Goal: Information Seeking & Learning: Learn about a topic

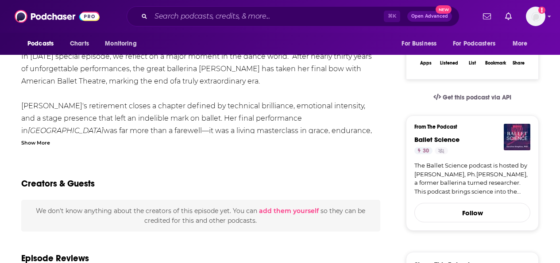
scroll to position [185, 0]
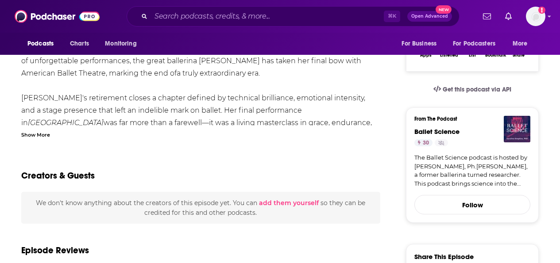
click at [39, 137] on div "Show More" at bounding box center [35, 134] width 29 height 8
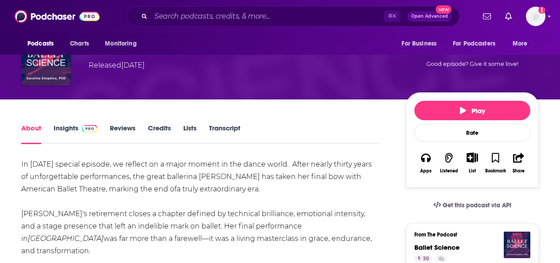
scroll to position [68, 0]
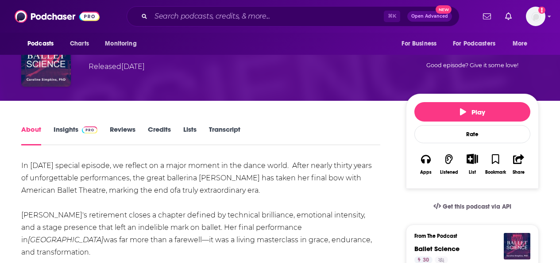
click at [64, 132] on link "Insights" at bounding box center [76, 135] width 44 height 20
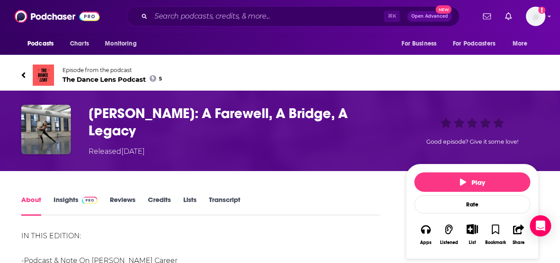
drag, startPoint x: 385, startPoint y: 118, endPoint x: 90, endPoint y: 115, distance: 295.1
click at [90, 115] on h1 "Gillian Murphy: A Farewell, A Bridge, A Legacy" at bounding box center [239, 122] width 303 height 35
copy h1 "Gillian Murphy: A Farewell, A Bridge, A Legacy"
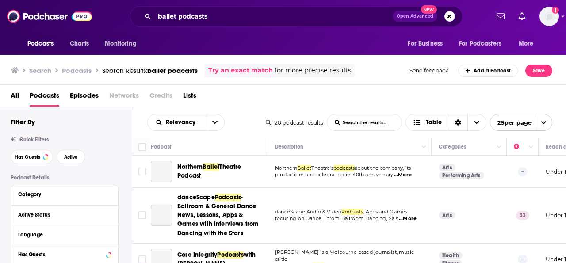
scroll to position [586, 0]
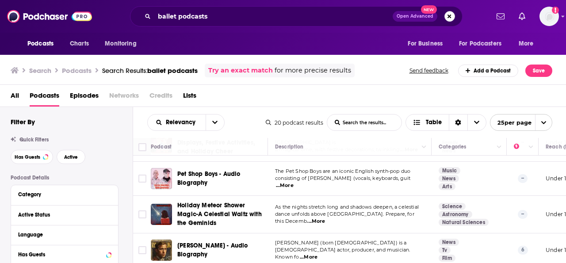
click at [452, 19] on button "Search podcasts, credits, & more..." at bounding box center [450, 16] width 11 height 11
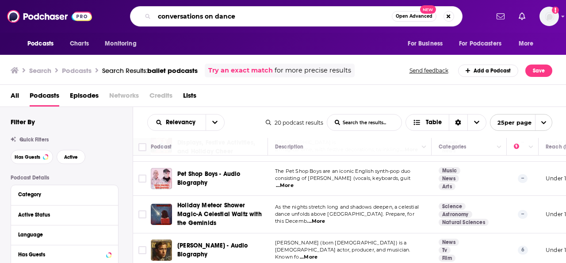
type input "conversations on dance"
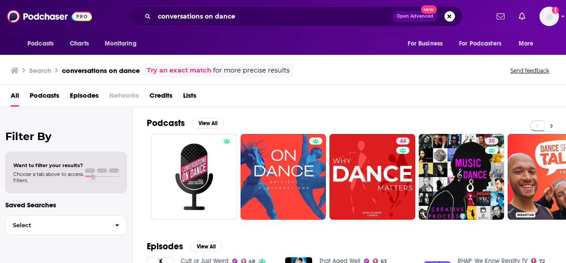
click at [551, 129] on button at bounding box center [552, 126] width 15 height 11
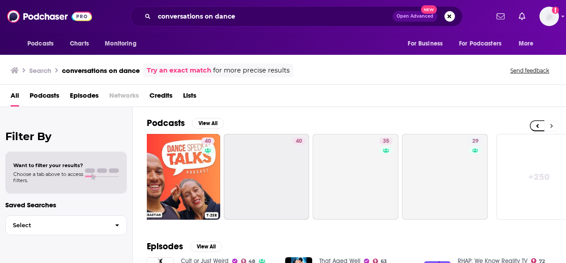
scroll to position [0, 393]
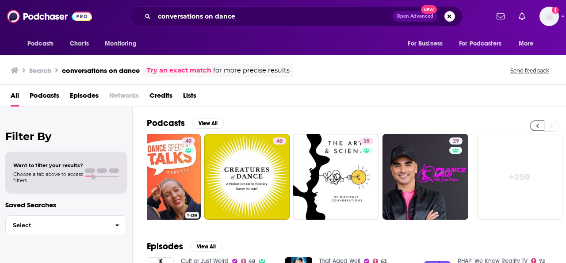
click at [531, 124] on button at bounding box center [537, 125] width 15 height 11
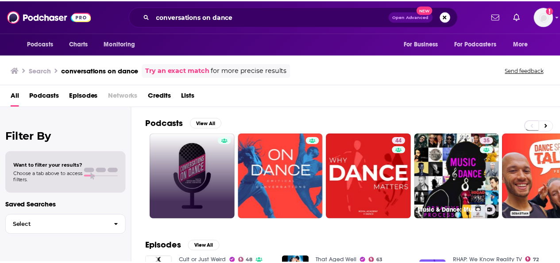
scroll to position [0, 0]
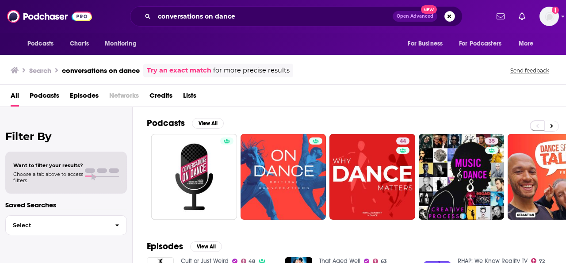
click at [129, 163] on div "Filter By Want to filter your results? Choose a tab above to access filters. Sa…" at bounding box center [66, 238] width 133 height 263
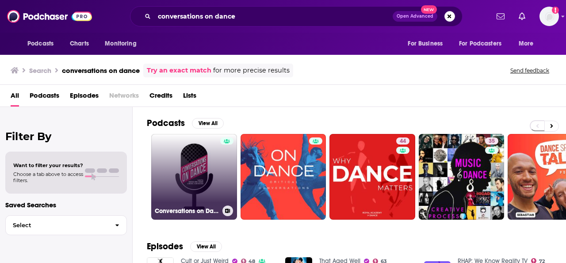
click at [173, 161] on link "Conversations on Dance" at bounding box center [194, 177] width 86 height 86
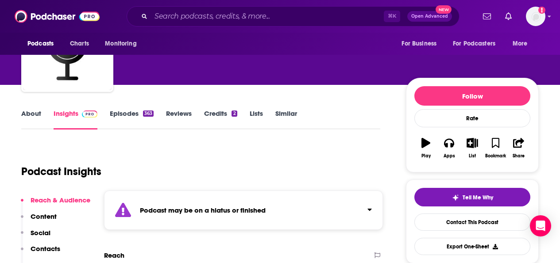
scroll to position [65, 0]
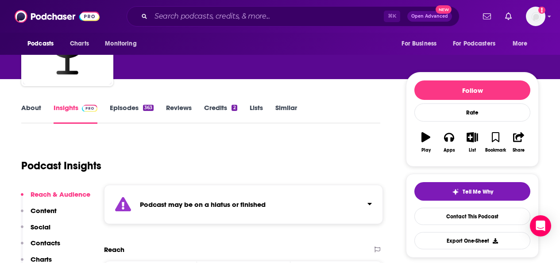
click at [295, 105] on link "Similar" at bounding box center [286, 114] width 22 height 20
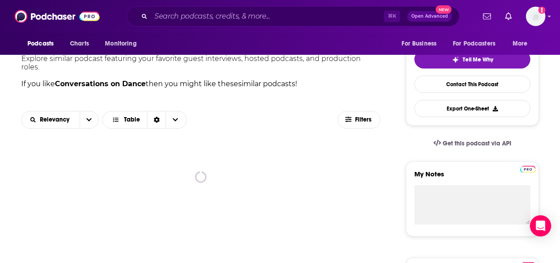
scroll to position [196, 0]
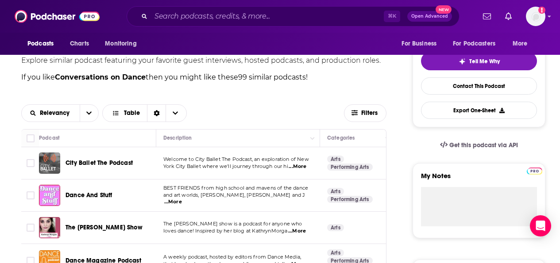
click at [104, 229] on span "The [PERSON_NAME] Show" at bounding box center [103, 228] width 77 height 8
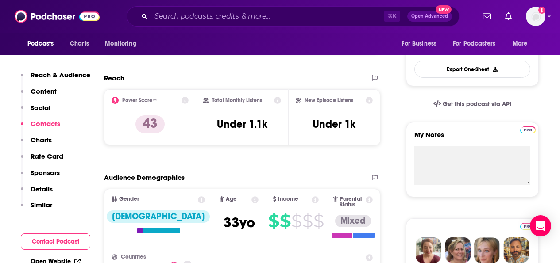
scroll to position [79, 0]
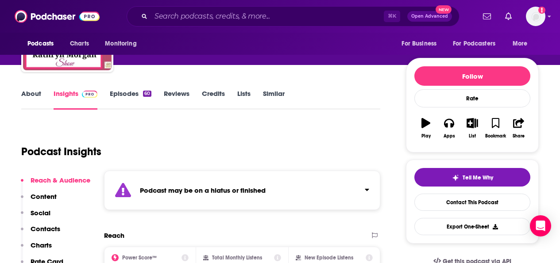
click at [116, 97] on link "Episodes 60" at bounding box center [131, 99] width 42 height 20
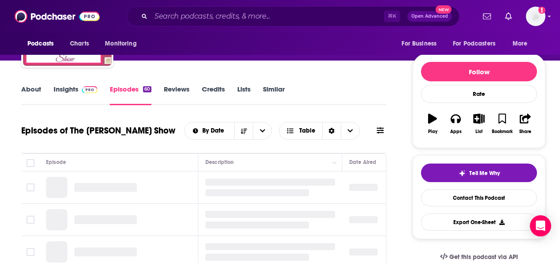
scroll to position [161, 0]
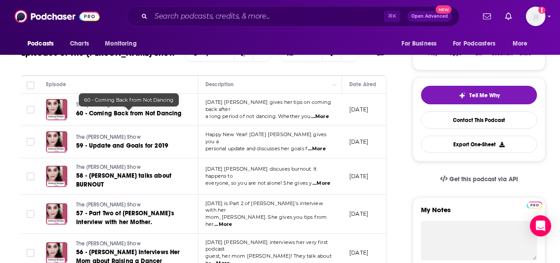
click at [148, 115] on span "60 - Coming Back from Not Dancing" at bounding box center [129, 114] width 106 height 8
